Goal: Information Seeking & Learning: Compare options

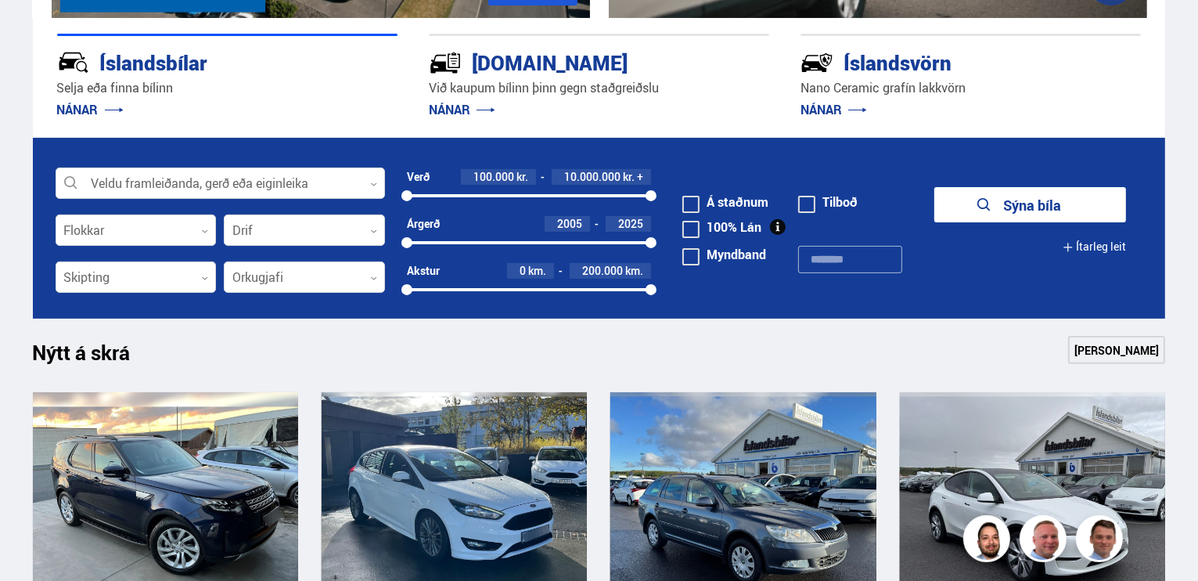
scroll to position [391, 0]
click at [733, 196] on label "Á staðnum" at bounding box center [725, 202] width 86 height 13
click at [977, 200] on icon "submit" at bounding box center [971, 205] width 19 height 19
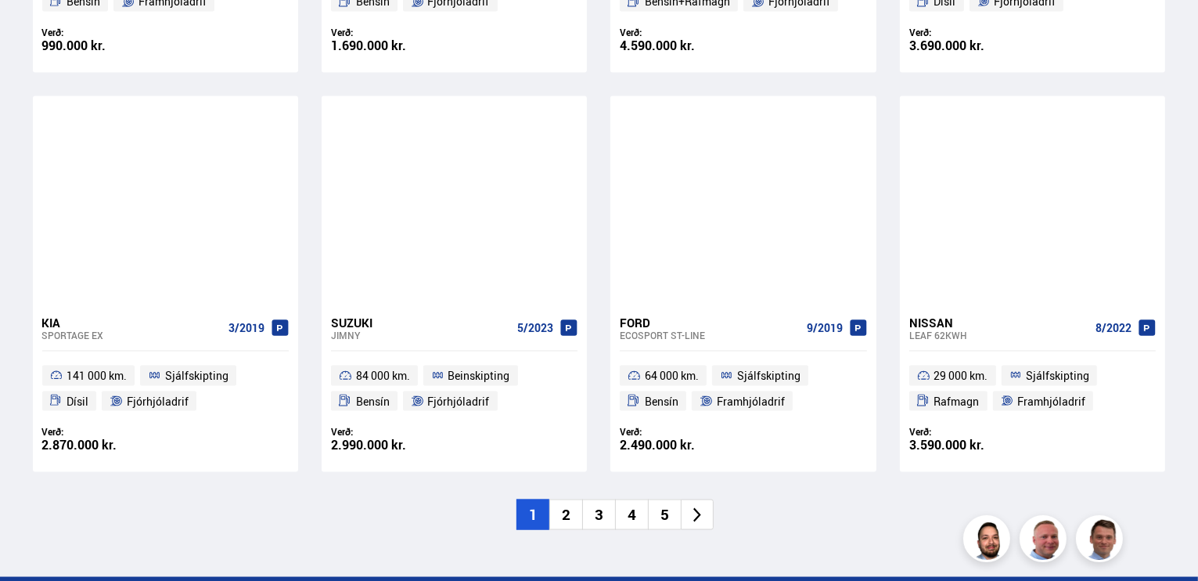
scroll to position [2347, 0]
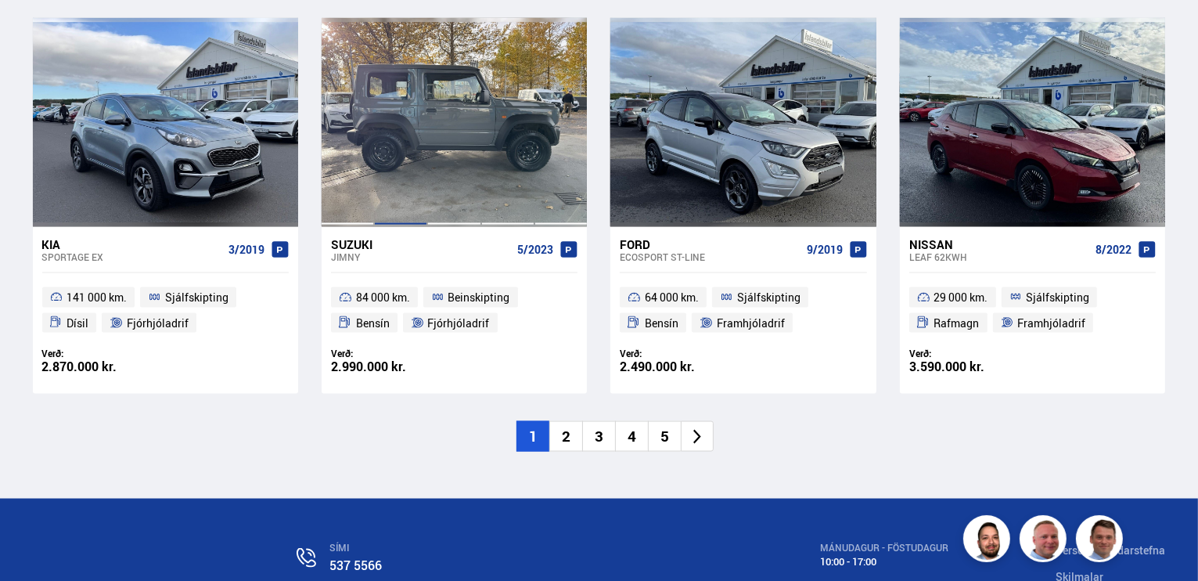
drag, startPoint x: 394, startPoint y: 175, endPoint x: 395, endPoint y: 185, distance: 9.4
click at [394, 175] on div at bounding box center [400, 122] width 53 height 208
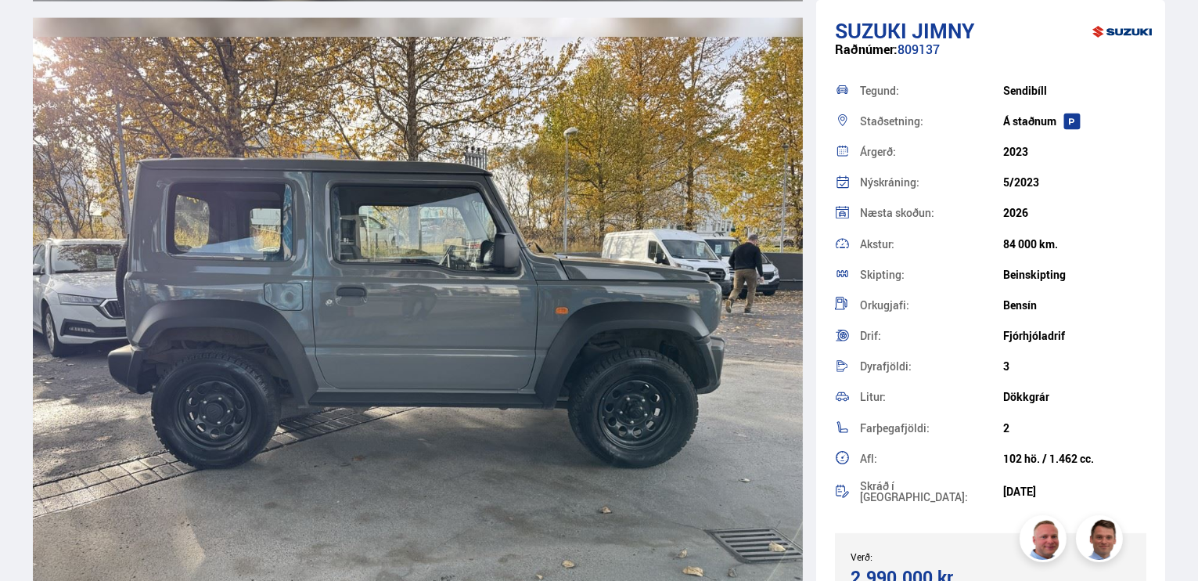
scroll to position [2191, 0]
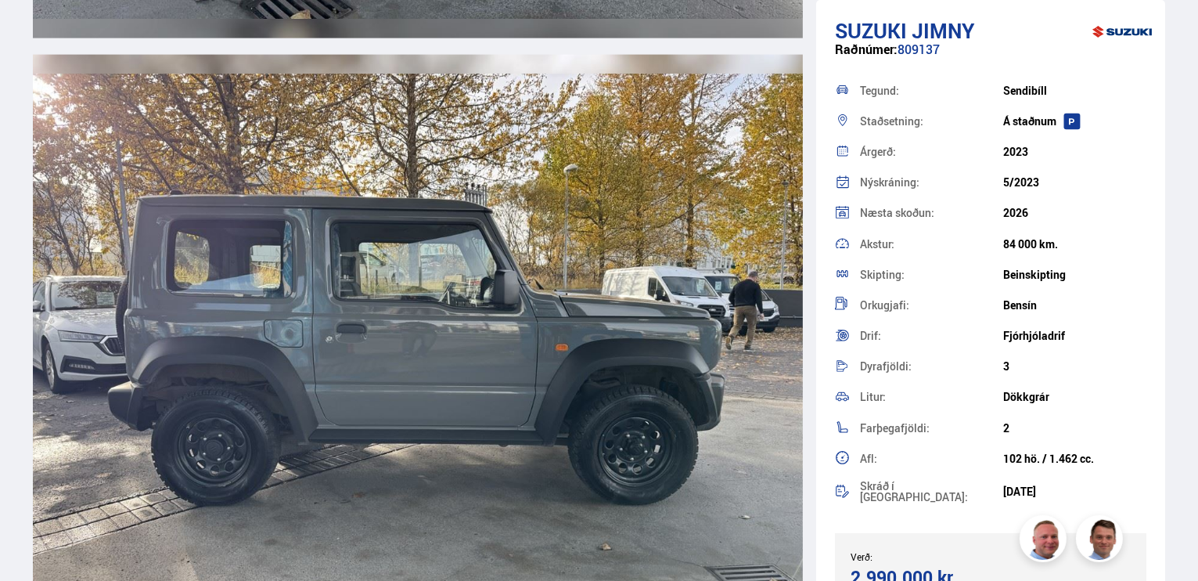
click at [532, 305] on img at bounding box center [418, 363] width 770 height 616
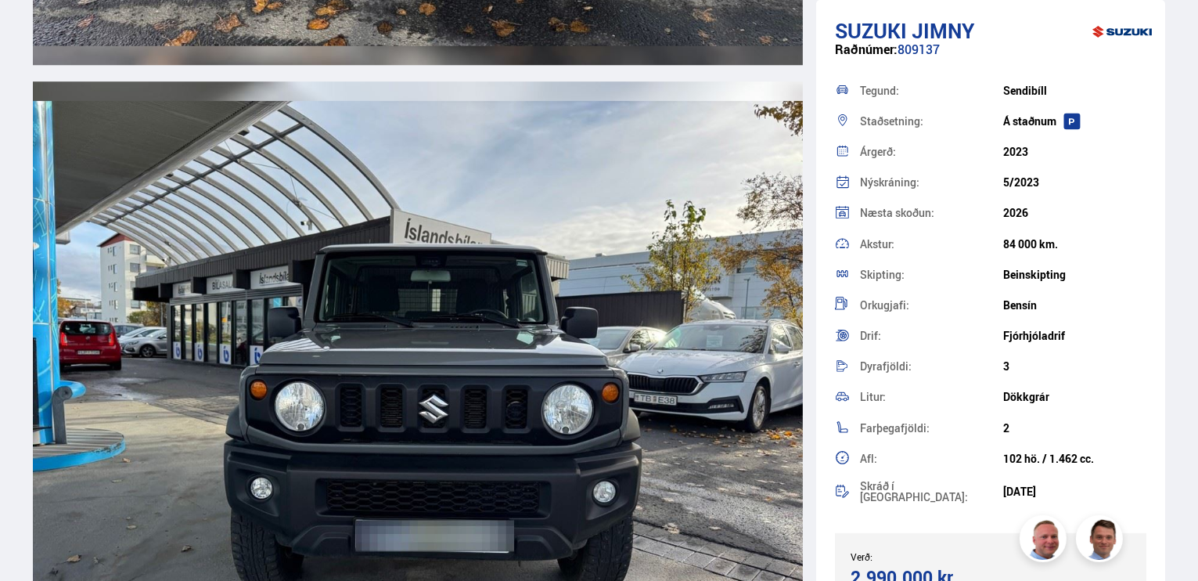
scroll to position [4930, 0]
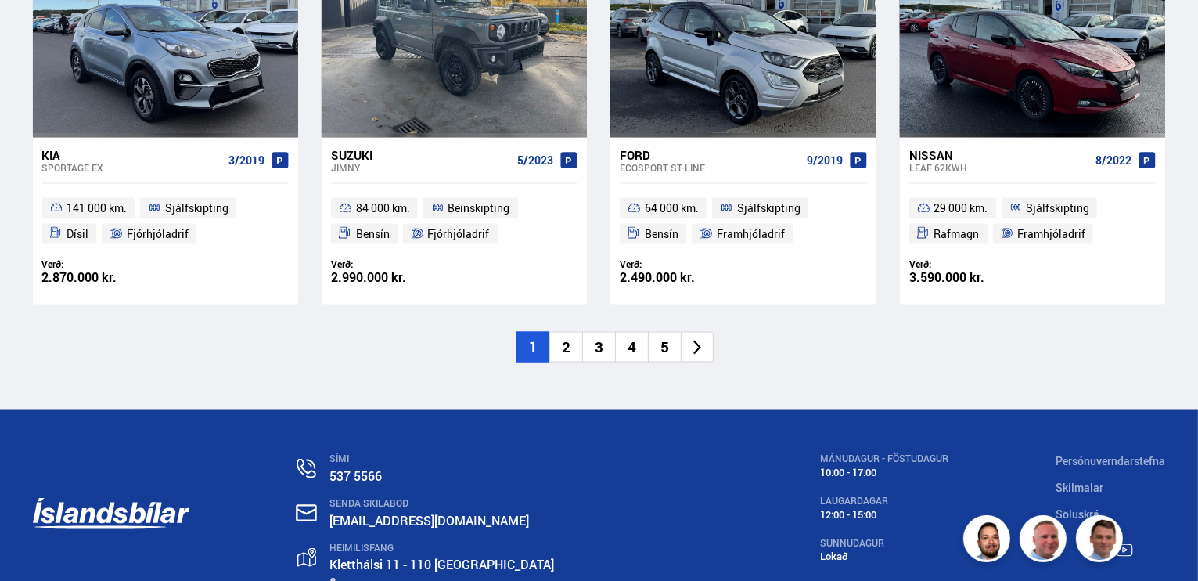
click at [572, 342] on li "2" at bounding box center [565, 347] width 33 height 31
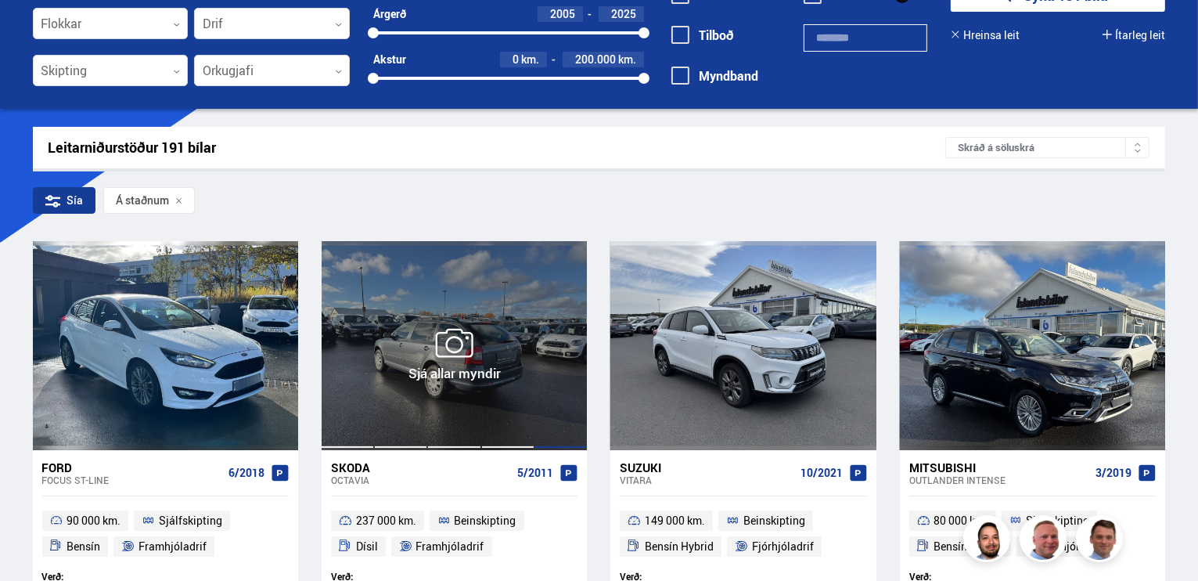
scroll to position [52, 0]
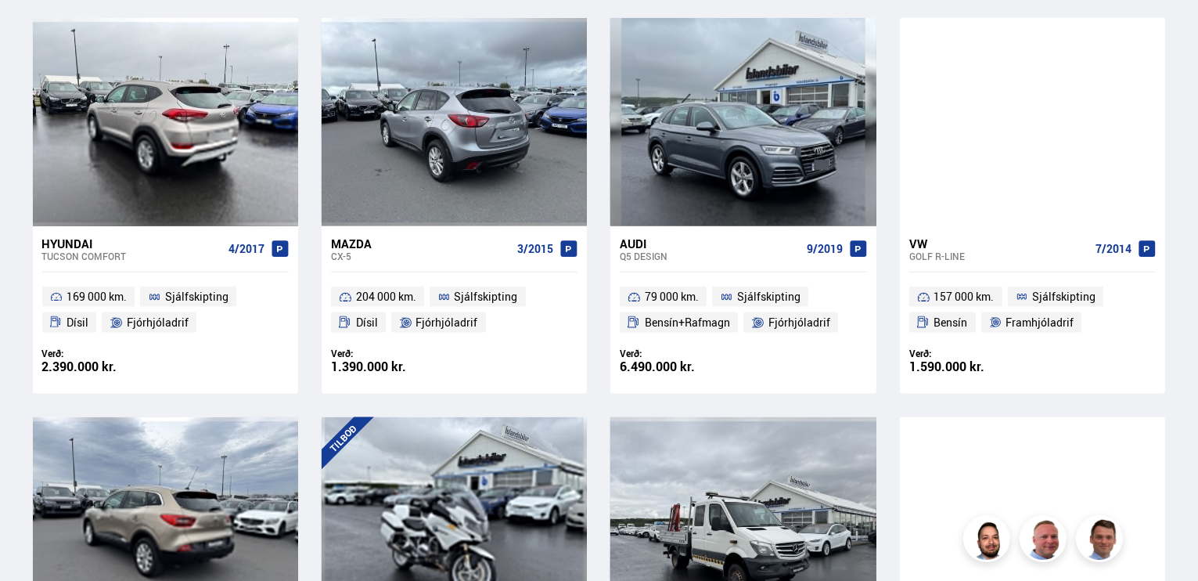
scroll to position [1956, 0]
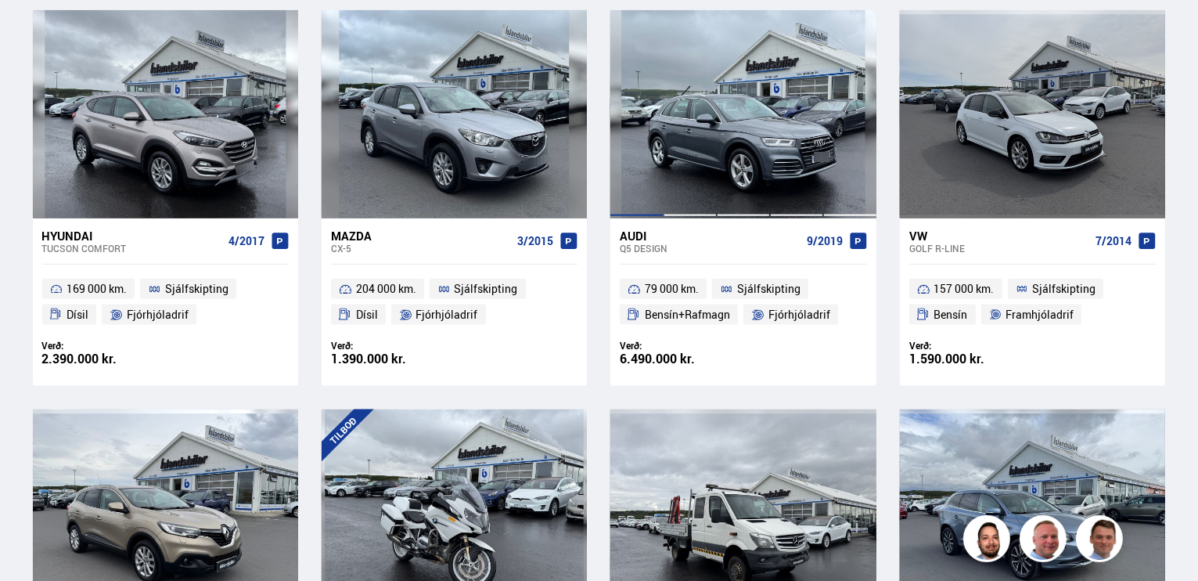
click at [656, 158] on div at bounding box center [636, 114] width 53 height 208
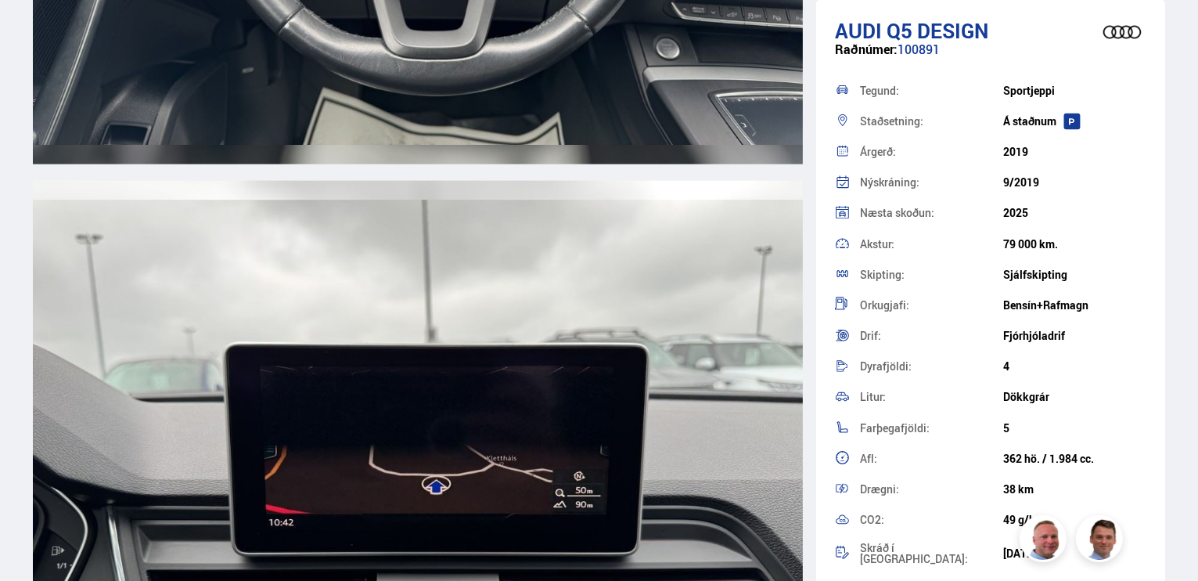
scroll to position [8138, 0]
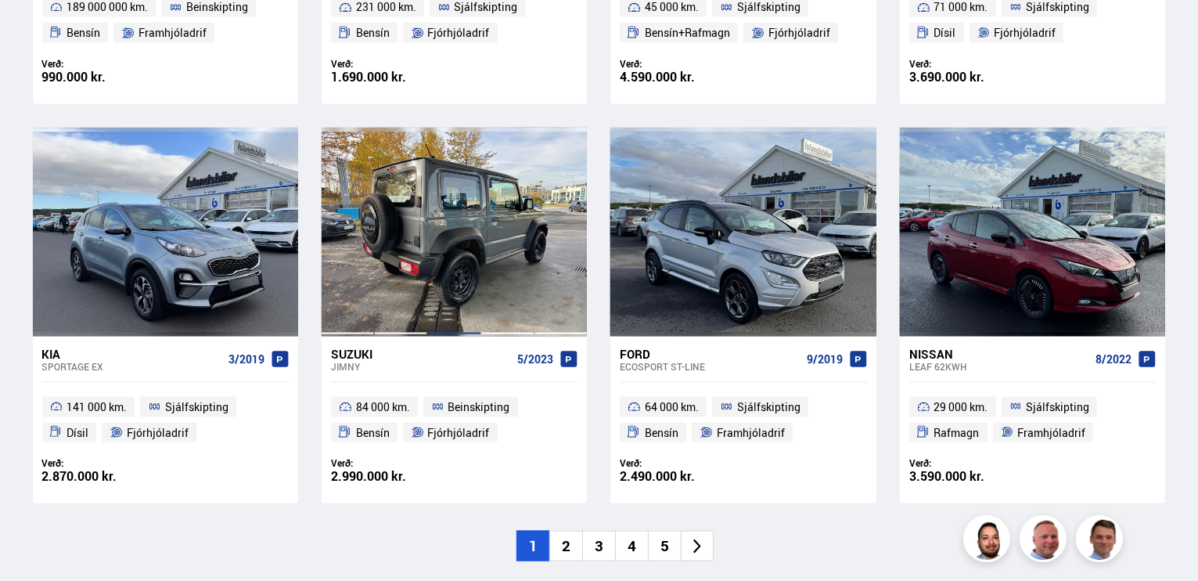
scroll to position [2457, 0]
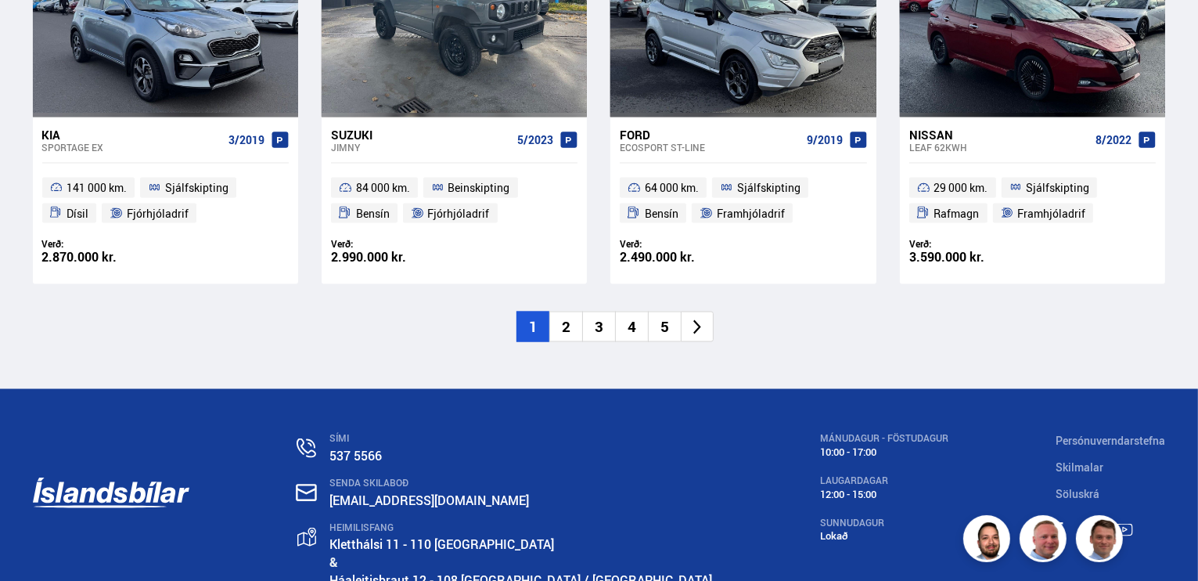
drag, startPoint x: 571, startPoint y: 331, endPoint x: 548, endPoint y: 336, distance: 24.1
click at [571, 331] on li "2" at bounding box center [565, 326] width 33 height 31
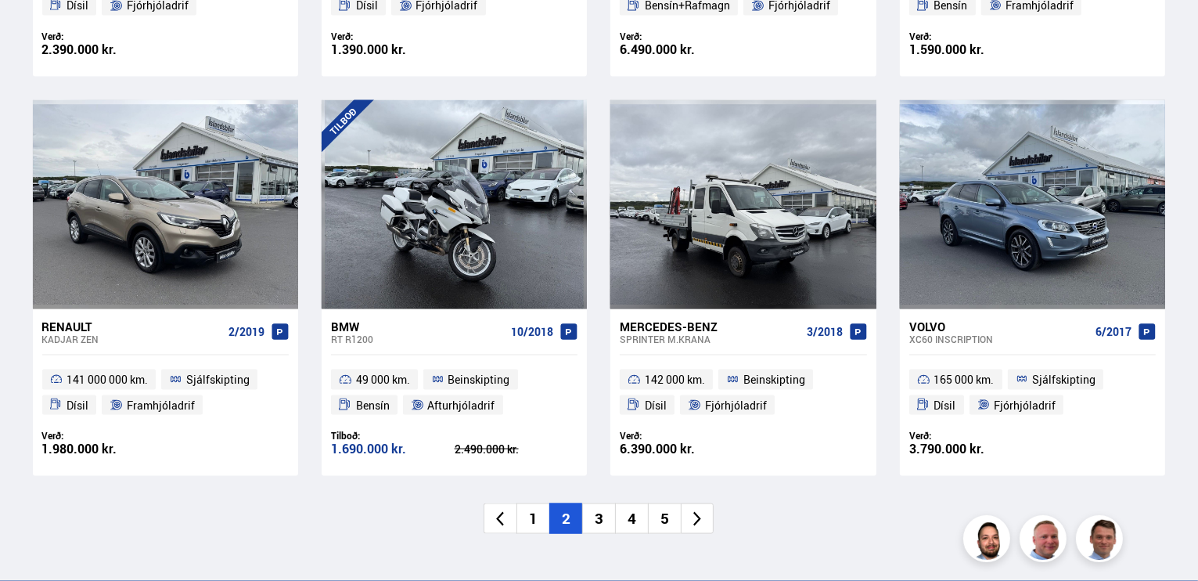
scroll to position [2269, 0]
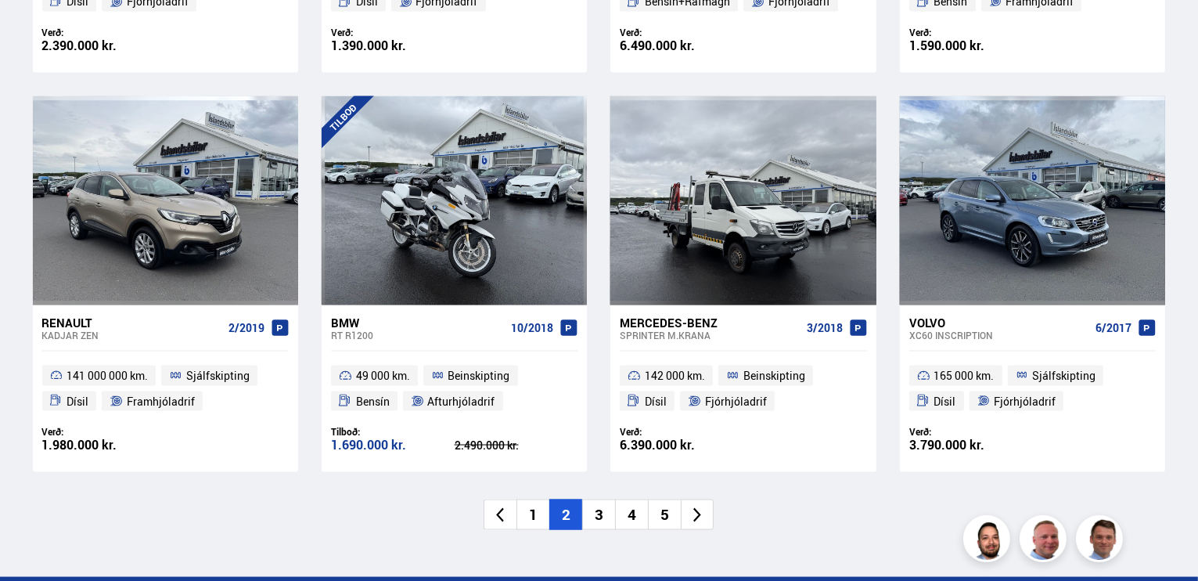
click at [600, 513] on li "3" at bounding box center [598, 514] width 33 height 31
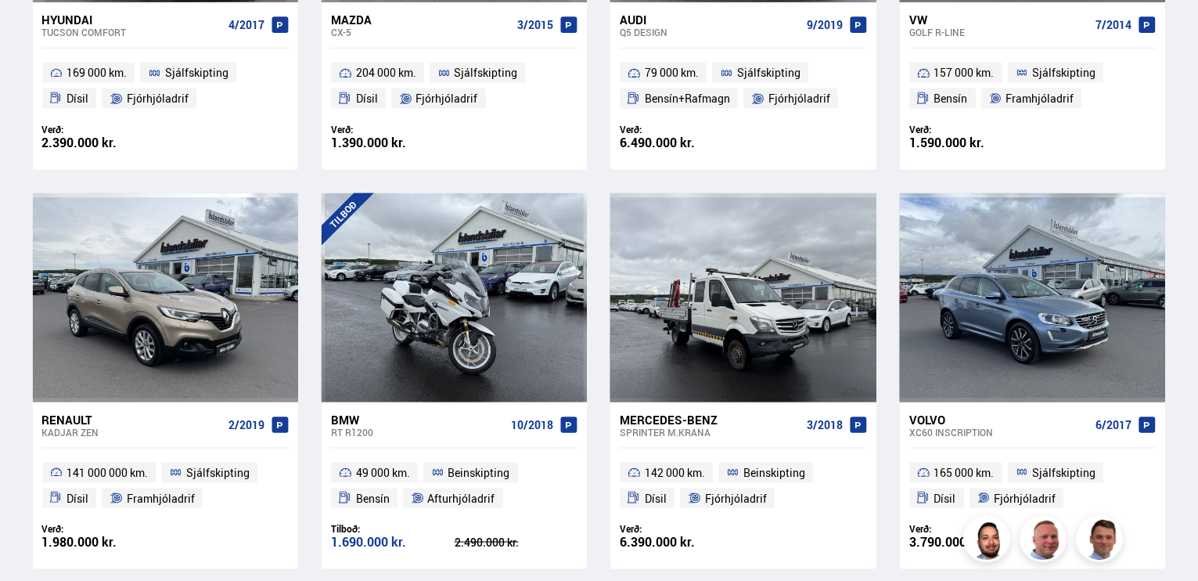
scroll to position [113, 0]
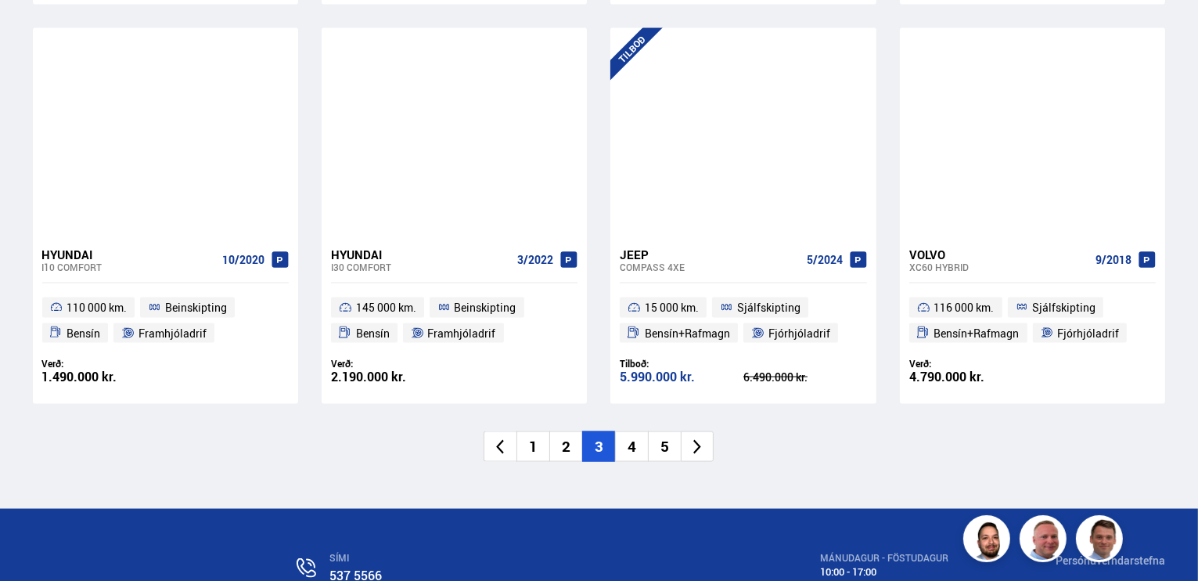
scroll to position [2347, 0]
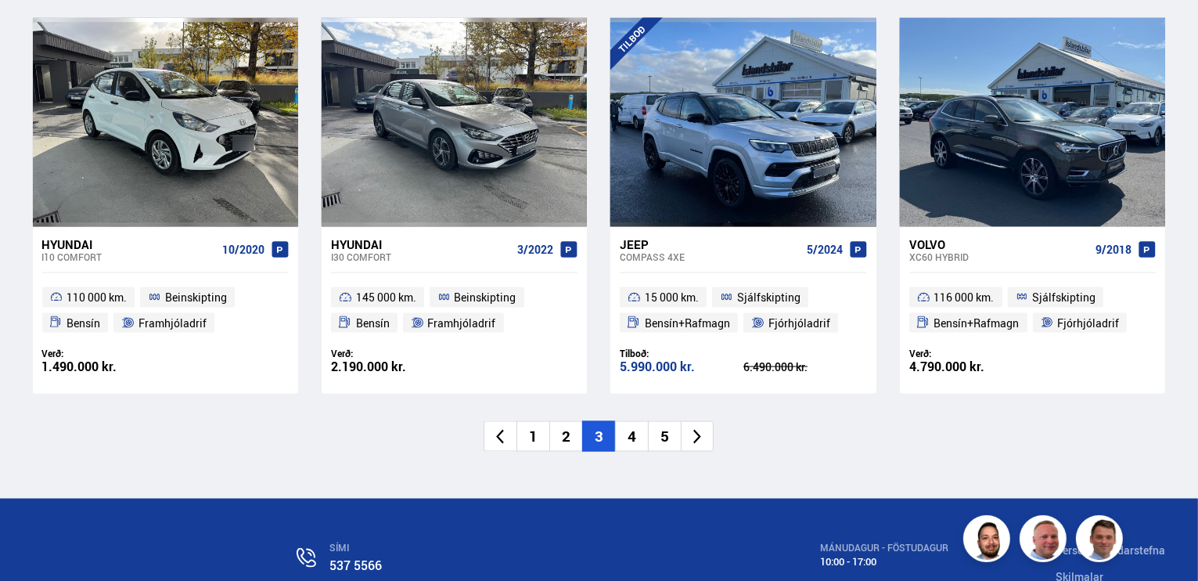
click at [631, 434] on li "4" at bounding box center [631, 436] width 33 height 31
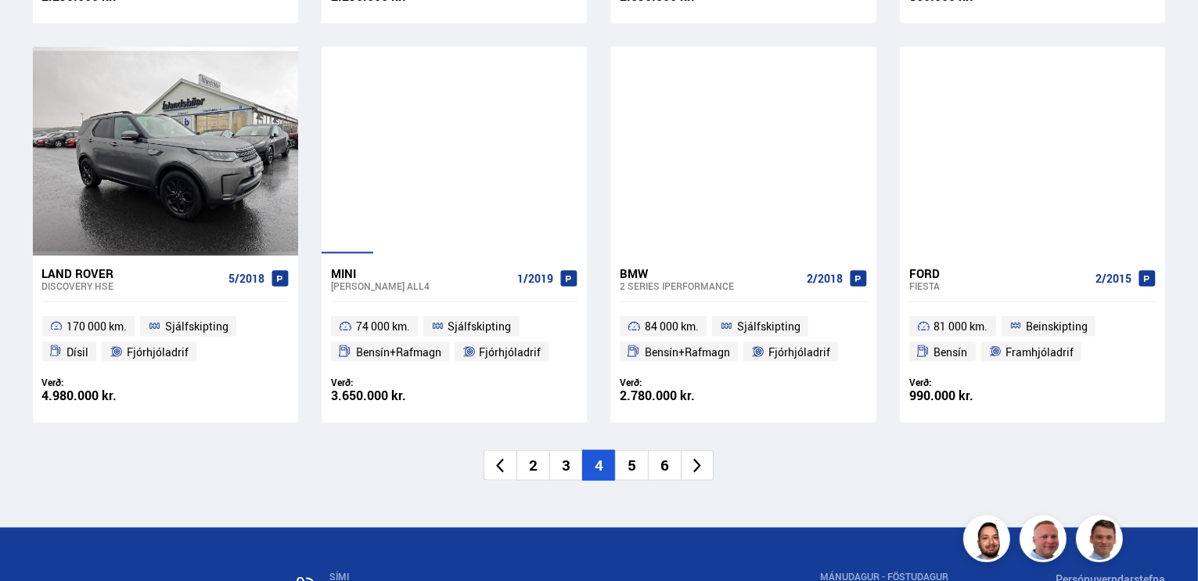
scroll to position [2347, 0]
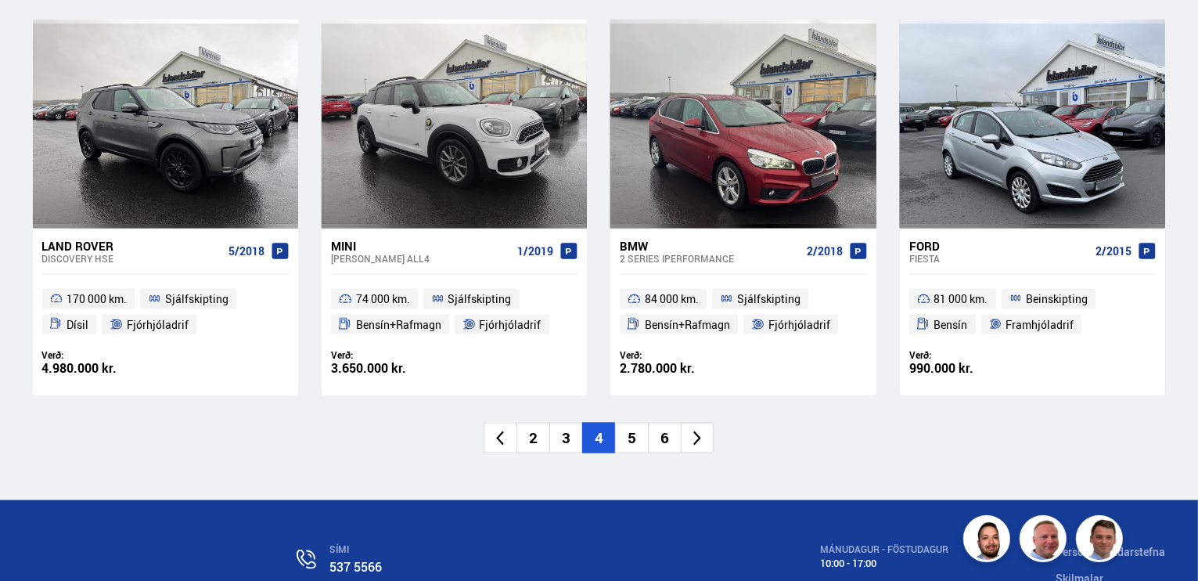
click at [636, 444] on li "5" at bounding box center [631, 438] width 33 height 31
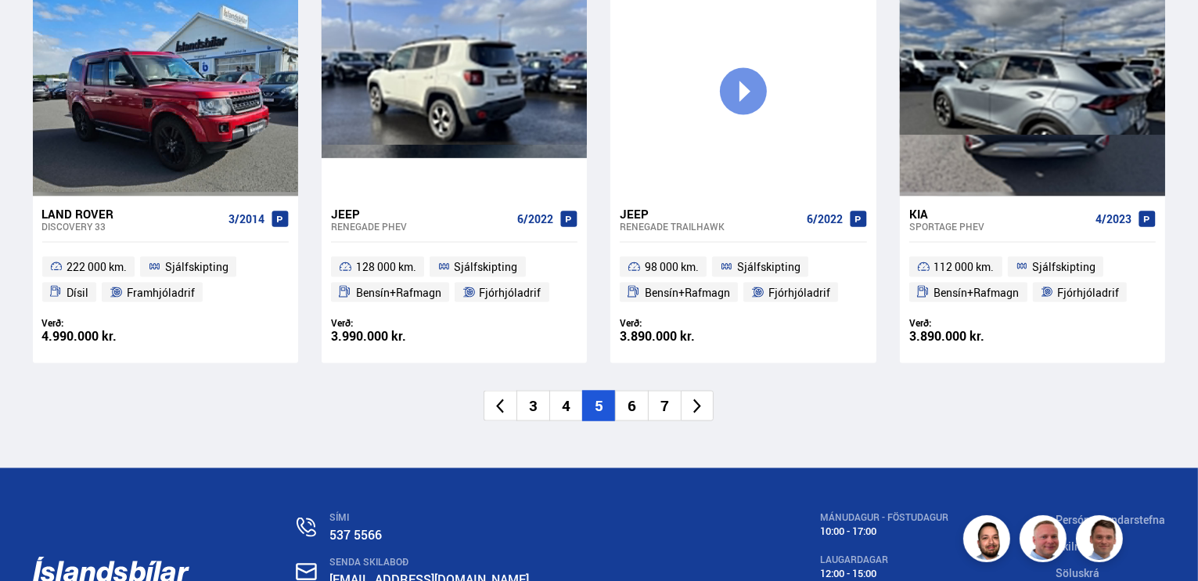
scroll to position [2426, 0]
